Goal: Find specific page/section: Find specific page/section

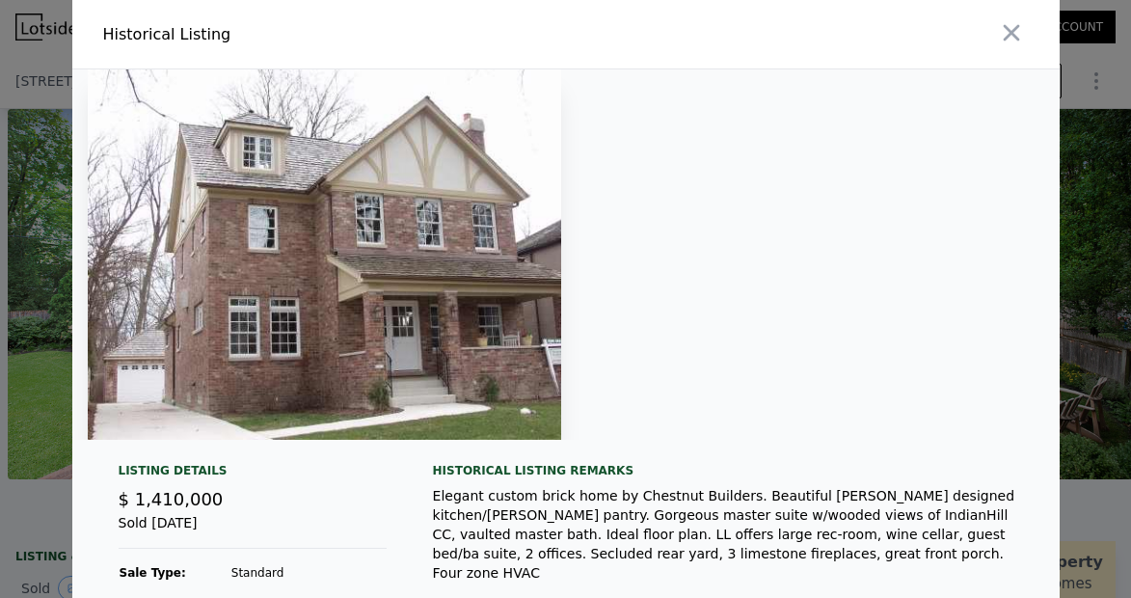
scroll to position [430, 0]
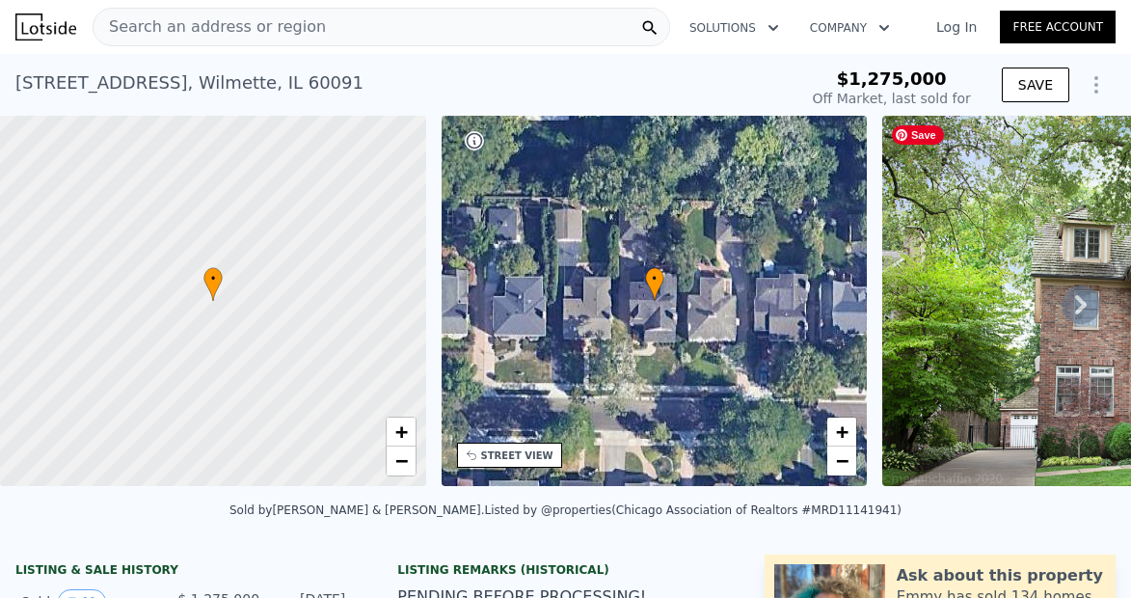
click at [1078, 296] on icon at bounding box center [1081, 304] width 12 height 19
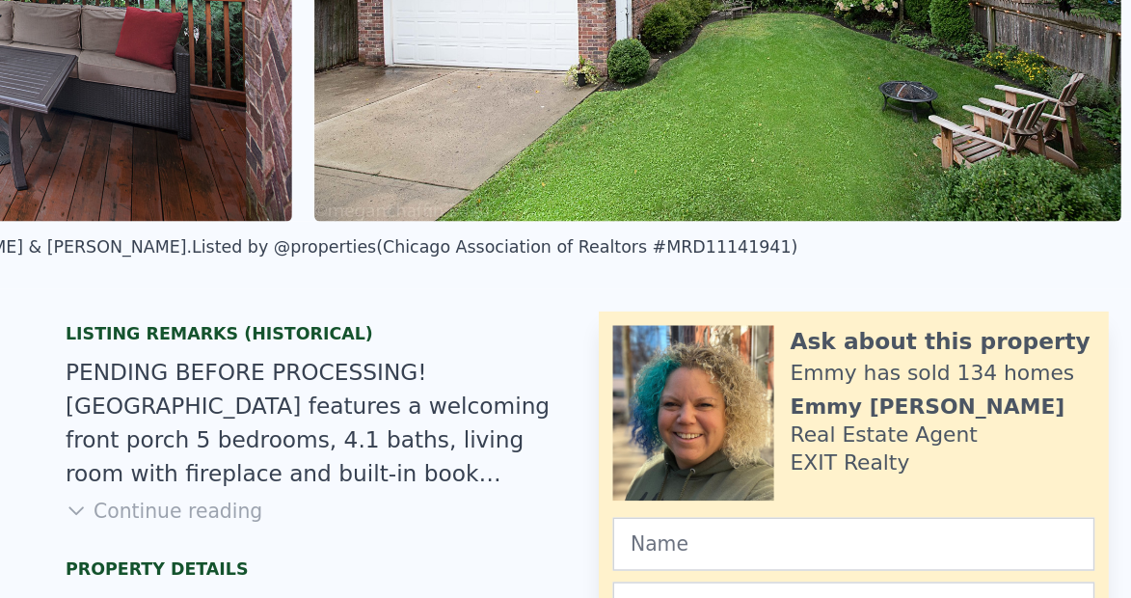
scroll to position [0, 5895]
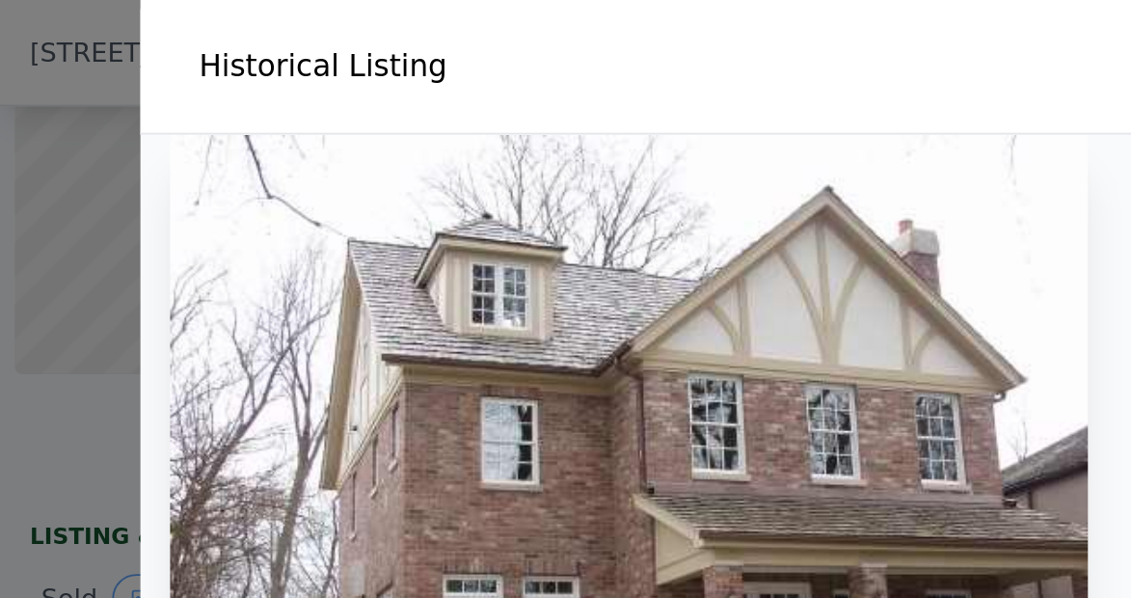
scroll to position [105, 0]
